Goal: Information Seeking & Learning: Learn about a topic

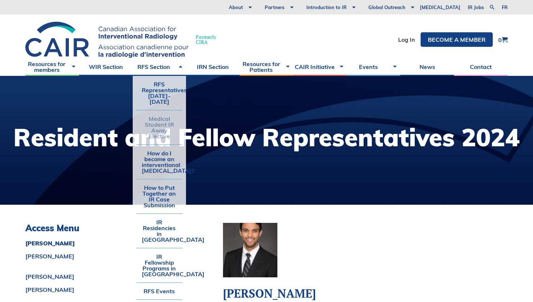
click at [157, 118] on link "Medical Student IR Away Elective" at bounding box center [159, 127] width 46 height 34
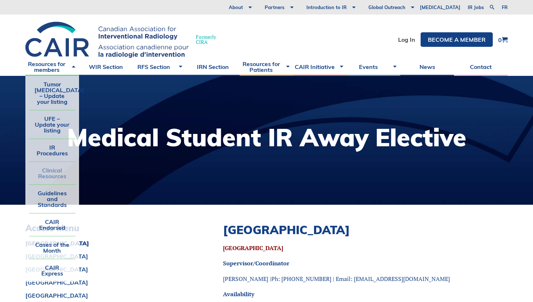
scroll to position [14, 0]
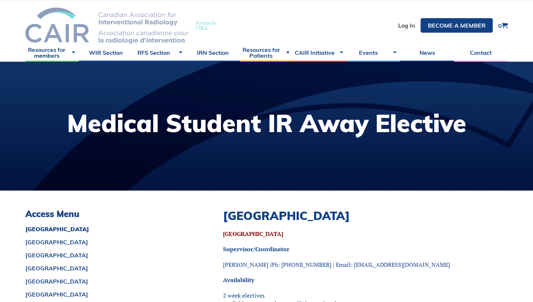
click at [88, 23] on img at bounding box center [106, 26] width 163 height 36
